Goal: Browse casually

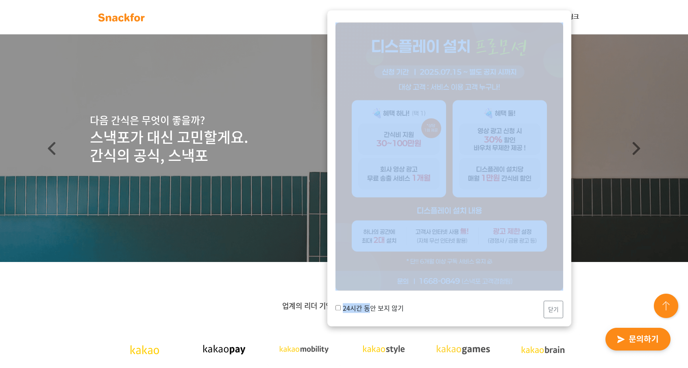
drag, startPoint x: 363, startPoint y: 309, endPoint x: 349, endPoint y: 291, distance: 22.5
click at [349, 291] on div "24시간 동안 보지 않기 닫기" at bounding box center [449, 169] width 244 height 316
click at [340, 307] on input "24시간 동안 보지 않기" at bounding box center [337, 308] width 5 height 5
checkbox input "true"
click at [557, 308] on button "닫기" at bounding box center [553, 309] width 20 height 17
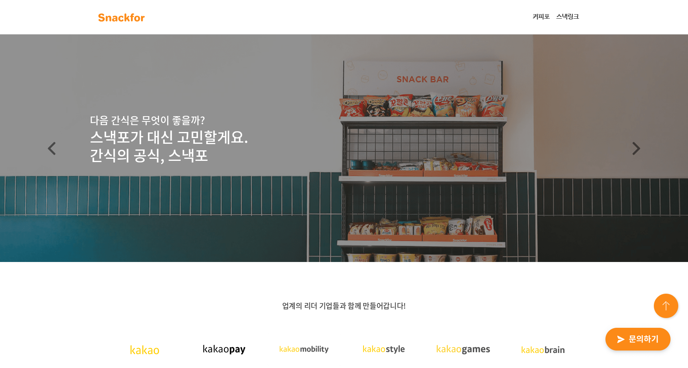
click at [365, 306] on span "업계의 리더 기업들과 함께 만들어갑니다!" at bounding box center [344, 305] width 124 height 11
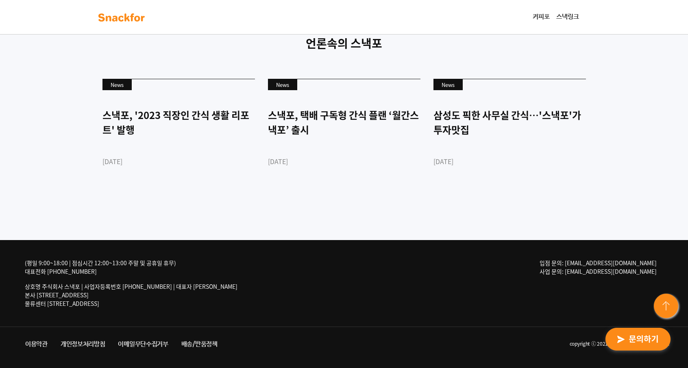
scroll to position [2218, 0]
click at [281, 216] on div "언론속의 스낵포 News 스낵포, '2023 직장인 간식 생활 리포트' 발행 2023-03-28 News 스낵포, 택배 구독형 간식 플랜 ‘월…" at bounding box center [344, 118] width 688 height 244
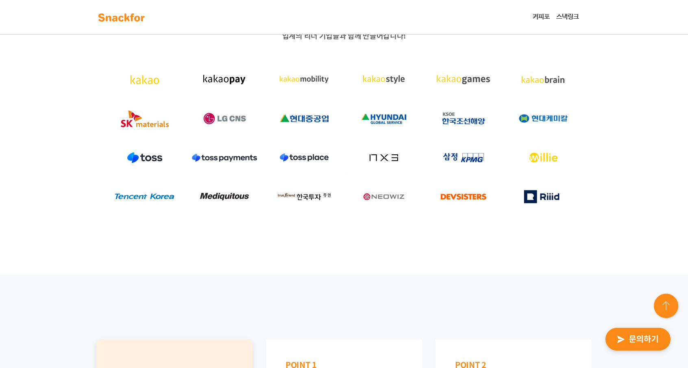
scroll to position [0, 0]
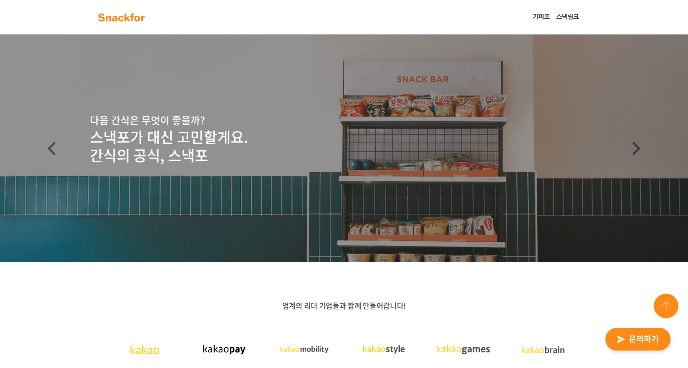
click at [124, 17] on img at bounding box center [121, 17] width 51 height 13
